Goal: Information Seeking & Learning: Learn about a topic

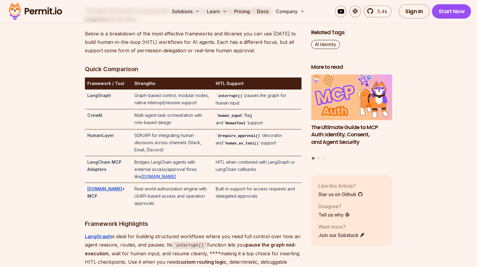
scroll to position [1320, 0]
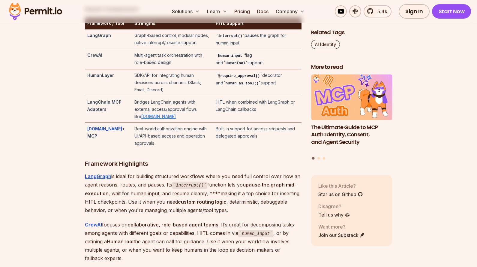
click at [176, 118] on link "[DOMAIN_NAME]" at bounding box center [158, 116] width 35 height 5
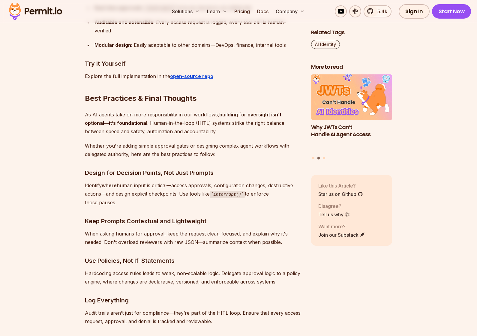
scroll to position [2911, 0]
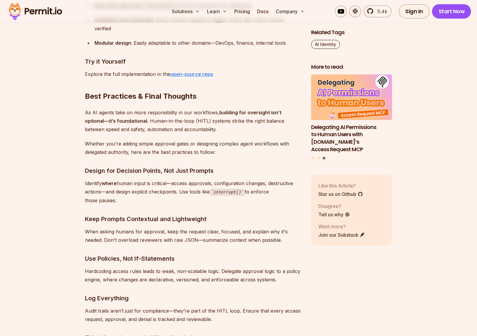
click at [177, 71] on strong "open-source repo" at bounding box center [191, 74] width 43 height 6
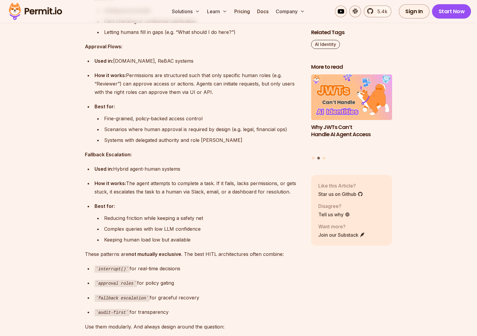
scroll to position [2281, 0]
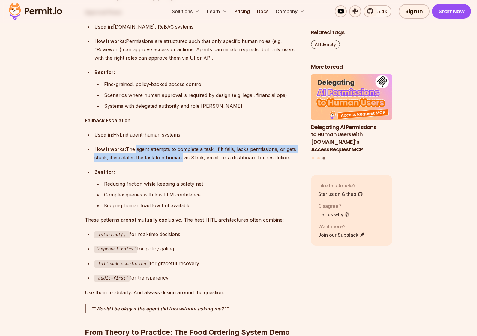
drag, startPoint x: 136, startPoint y: 140, endPoint x: 180, endPoint y: 150, distance: 45.2
click at [180, 150] on div "How it works: The agent attempts to complete a task. If it fails, lacks permiss…" at bounding box center [198, 153] width 207 height 17
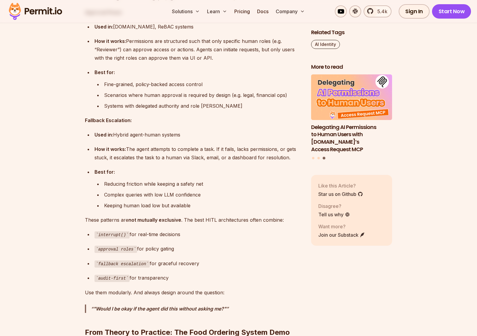
drag, startPoint x: 180, startPoint y: 150, endPoint x: 135, endPoint y: 175, distance: 51.3
click at [135, 180] on div "Reducing friction while keeping a safety net" at bounding box center [202, 184] width 197 height 8
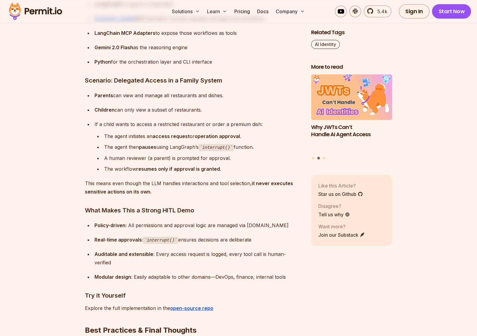
scroll to position [2731, 0]
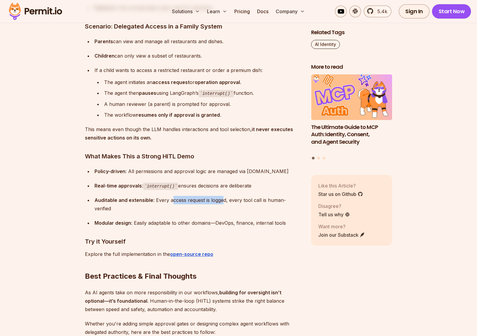
drag, startPoint x: 173, startPoint y: 194, endPoint x: 223, endPoint y: 193, distance: 50.4
click at [223, 196] on div "Auditable and extensible : Every access request is logged, every tool call is h…" at bounding box center [198, 204] width 207 height 17
drag, startPoint x: 223, startPoint y: 193, endPoint x: 248, endPoint y: 197, distance: 24.7
click at [248, 197] on div "Auditable and extensible : Every access request is logged, every tool call is h…" at bounding box center [198, 204] width 207 height 17
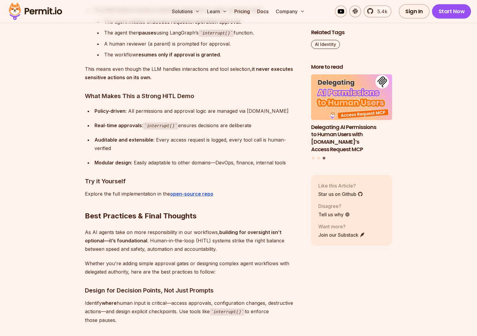
scroll to position [2791, 0]
click at [194, 191] on strong "open-source repo" at bounding box center [191, 194] width 43 height 6
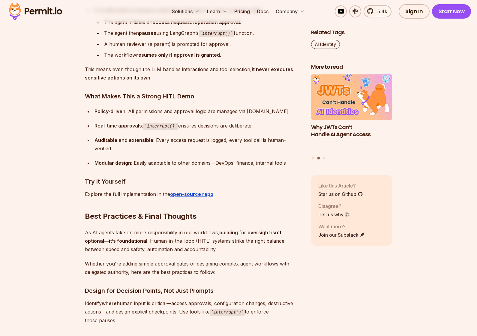
click at [50, 13] on img at bounding box center [35, 11] width 59 height 20
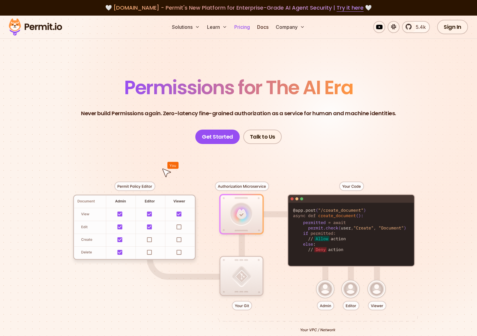
click at [239, 24] on link "Pricing" at bounding box center [242, 27] width 20 height 12
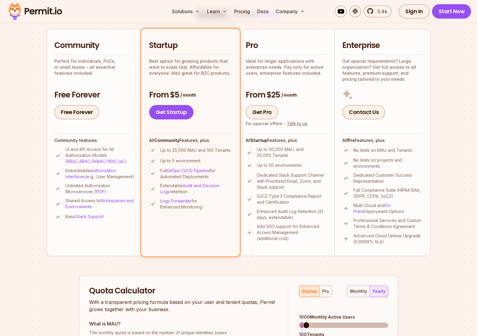
scroll to position [150, 0]
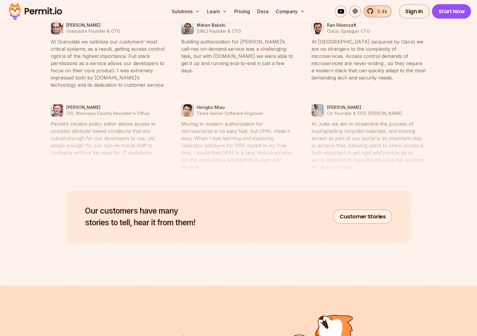
scroll to position [2641, 0]
